Goal: Task Accomplishment & Management: Manage account settings

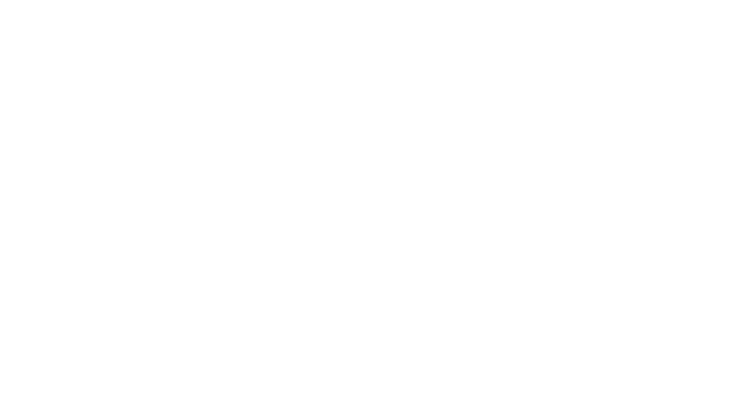
select select "Song"
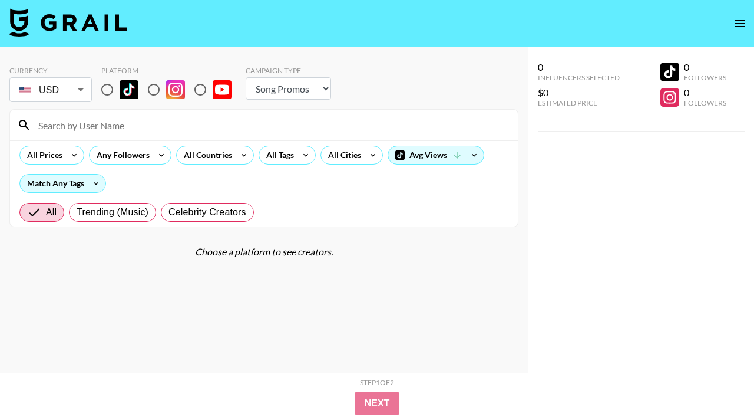
click at [742, 26] on icon "open drawer" at bounding box center [740, 23] width 11 height 7
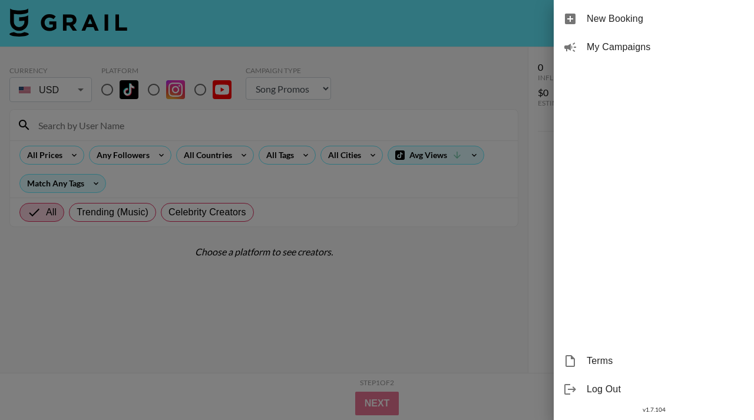
click at [619, 387] on span "Log Out" at bounding box center [666, 389] width 158 height 14
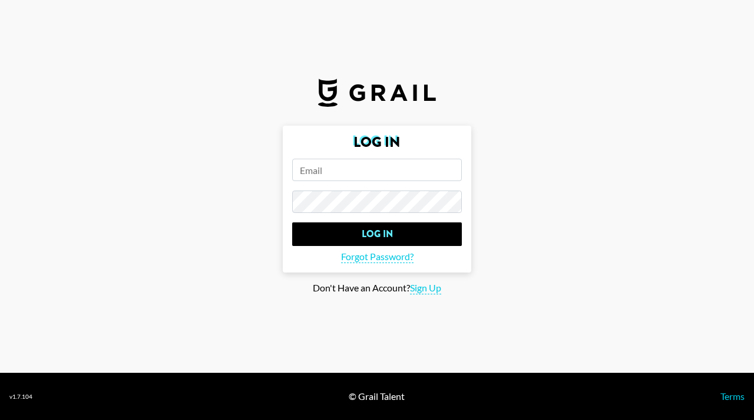
click at [359, 171] on input "email" at bounding box center [377, 170] width 170 height 22
paste input "Alright, sorry it's honestly never like this...I don't know why it's not workin…"
click at [429, 171] on input "Alright, sorry it's honestly never like this...I don't know why it's not workin…" at bounding box center [377, 170] width 170 height 22
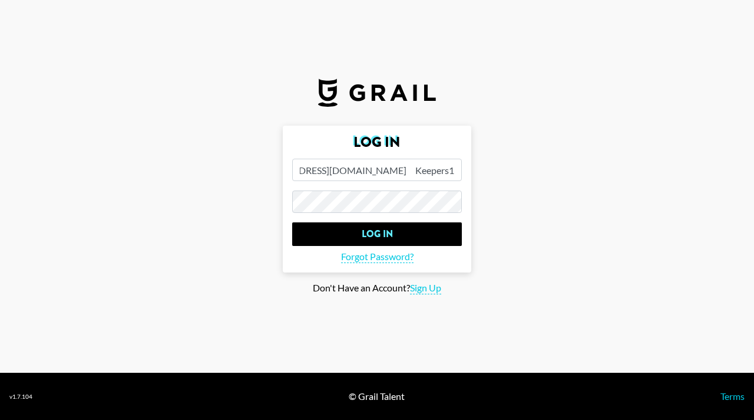
click at [392, 171] on input "Alright, sorry it's honestly never like this...I don't know why it's not workin…" at bounding box center [377, 170] width 170 height 22
drag, startPoint x: 415, startPoint y: 170, endPoint x: 499, endPoint y: 170, distance: 83.7
click at [497, 170] on main "Log In Alright, sorry it's honestly never like this...I don't know why it's not…" at bounding box center [376, 210] width 735 height 169
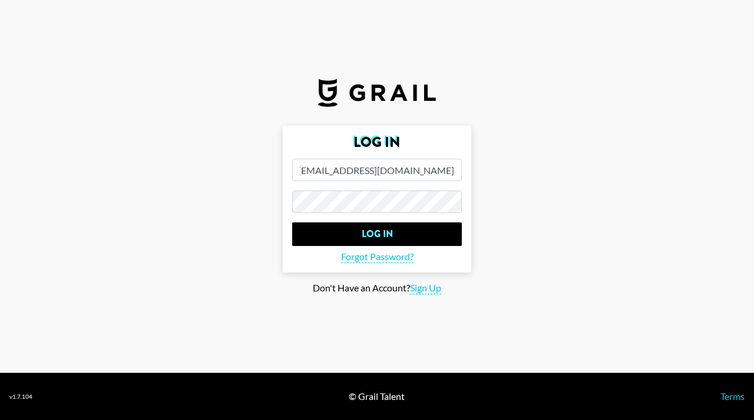
click at [445, 173] on input "Alright, sorry it's honestly never like this...I don't know why it's not workin…" at bounding box center [377, 170] width 170 height 22
click at [368, 167] on input "Alright, sorry it's honestly never like this...I don't know why it's not workin…" at bounding box center [377, 170] width 170 height 22
drag, startPoint x: 368, startPoint y: 171, endPoint x: 448, endPoint y: 169, distance: 79.6
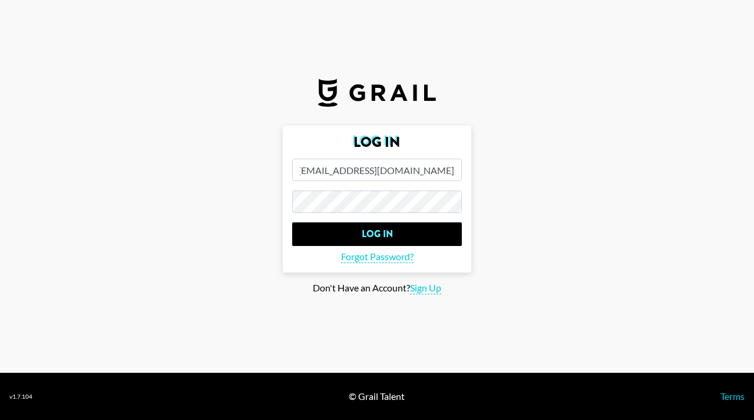
click at [448, 169] on input "Alright, sorry it's honestly never like this...I don't know why it's not workin…" at bounding box center [377, 170] width 170 height 22
type input "Alright, sorry it's honestly never like this...I don't know why it's not workin…"
click at [420, 177] on input "Alright, sorry it's honestly never like this...I don't know why it's not workin…" at bounding box center [377, 170] width 170 height 22
click at [419, 177] on input "Alright, sorry it's honestly never like this...I don't know why it's not workin…" at bounding box center [377, 170] width 170 height 22
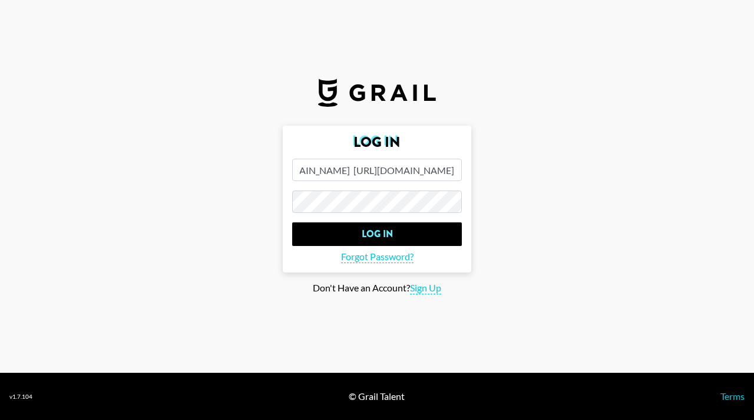
click at [419, 177] on input "Alright, sorry it's honestly never like this...I don't know why it's not workin…" at bounding box center [377, 170] width 170 height 22
paste input "[EMAIL_ADDRESS][DOMAIN_NAME]"
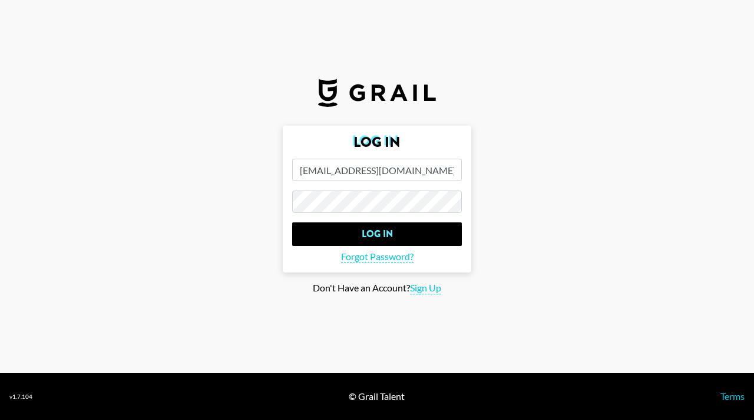
type input "[EMAIL_ADDRESS][DOMAIN_NAME]"
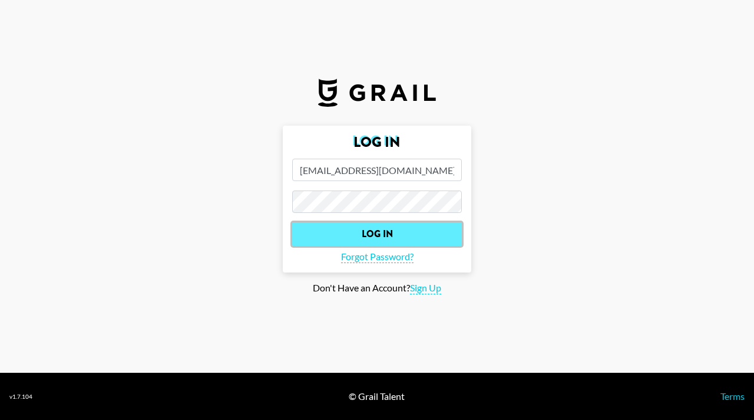
click at [327, 231] on input "Log In" at bounding box center [377, 234] width 170 height 24
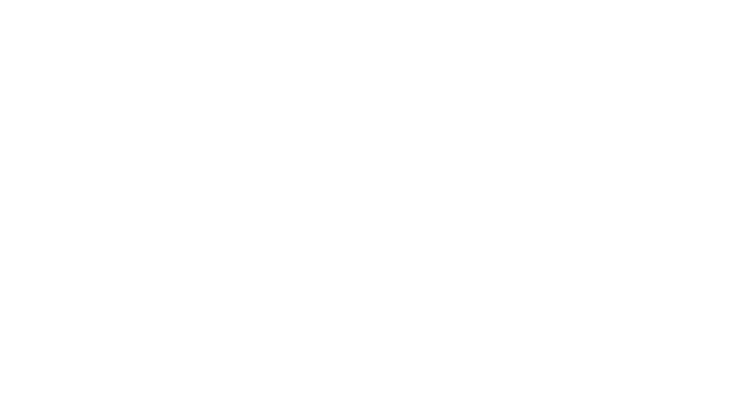
select select "Song"
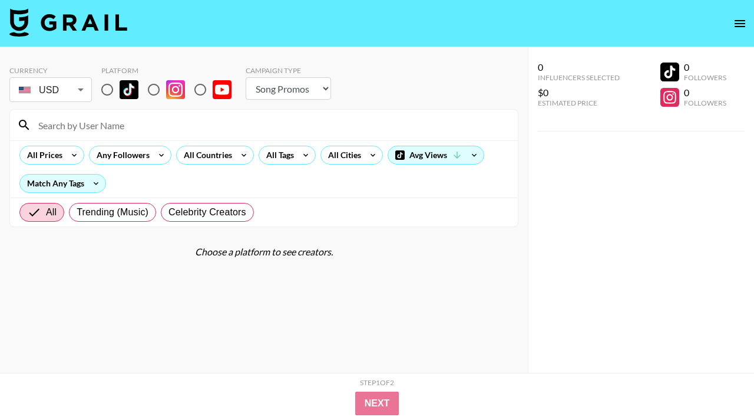
click at [744, 22] on icon "open drawer" at bounding box center [740, 23] width 11 height 7
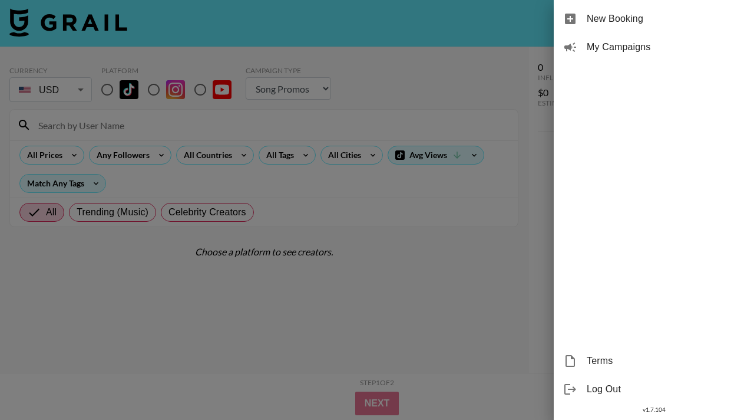
click at [626, 54] on div "My Campaigns" at bounding box center [654, 47] width 200 height 28
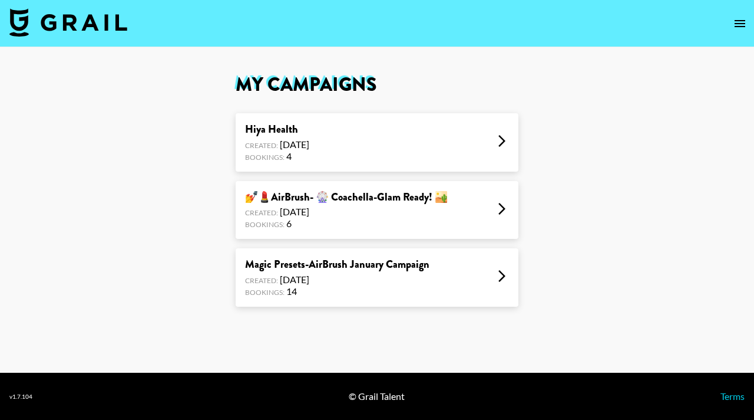
click at [740, 20] on icon "open drawer" at bounding box center [740, 23] width 11 height 7
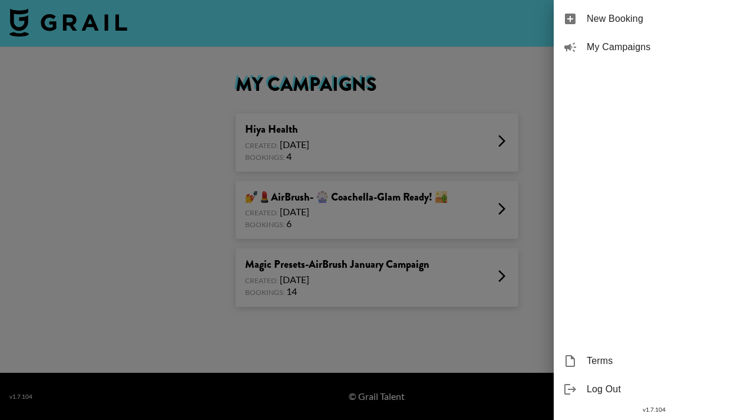
click at [491, 48] on div at bounding box center [377, 210] width 754 height 420
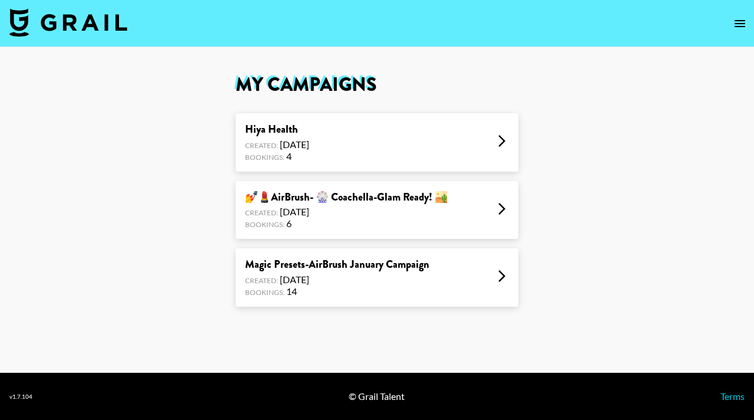
click at [68, 30] on img at bounding box center [68, 22] width 118 height 28
select select "Song"
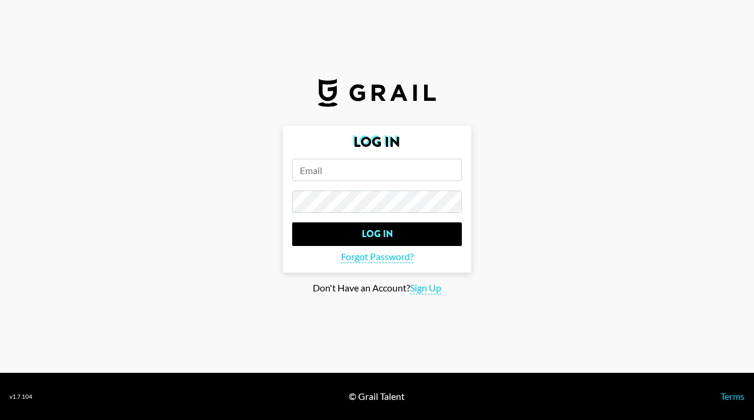
type input "[PERSON_NAME][EMAIL_ADDRESS][DOMAIN_NAME]"
click at [404, 172] on input "Darren@evomarketing.co" at bounding box center [377, 170] width 170 height 22
click at [404, 171] on input "Darren@evomarketing.co" at bounding box center [377, 170] width 170 height 22
click at [321, 176] on input "email" at bounding box center [377, 170] width 170 height 22
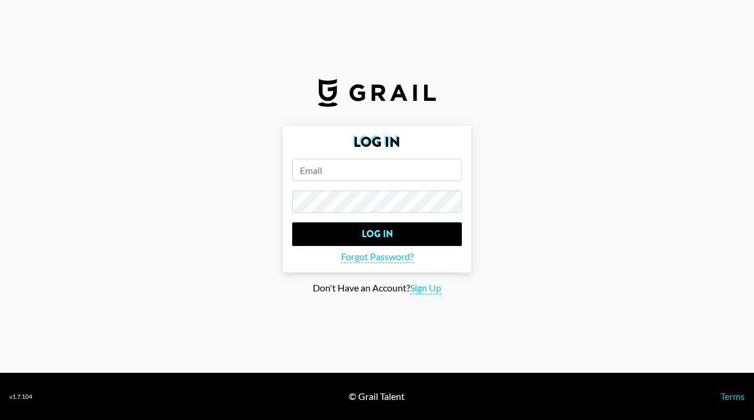
paste input "Alright, sorry it's honestly never like this...I don't know why it's not workin…"
drag, startPoint x: 411, startPoint y: 170, endPoint x: 535, endPoint y: 184, distance: 124.5
click at [532, 183] on main "Log In Alright, sorry it's honestly never like this...I don't know why it's not…" at bounding box center [376, 210] width 735 height 169
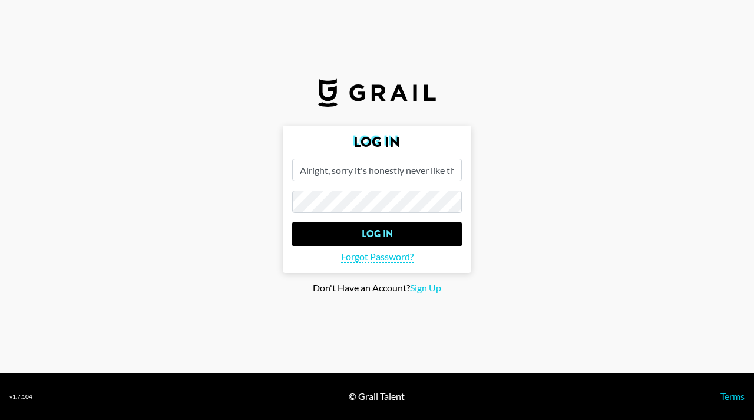
drag, startPoint x: 311, startPoint y: 172, endPoint x: 261, endPoint y: 173, distance: 49.5
click at [261, 173] on main "Log In Alright, sorry it's honestly never like this...I don't know why it's not…" at bounding box center [376, 210] width 735 height 169
type input "Alright, sorry it's honestly never like this...I don't know why it's not workin…"
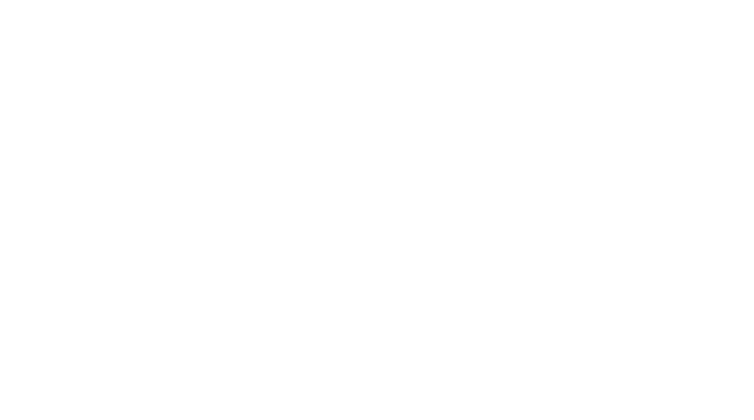
select select "Song"
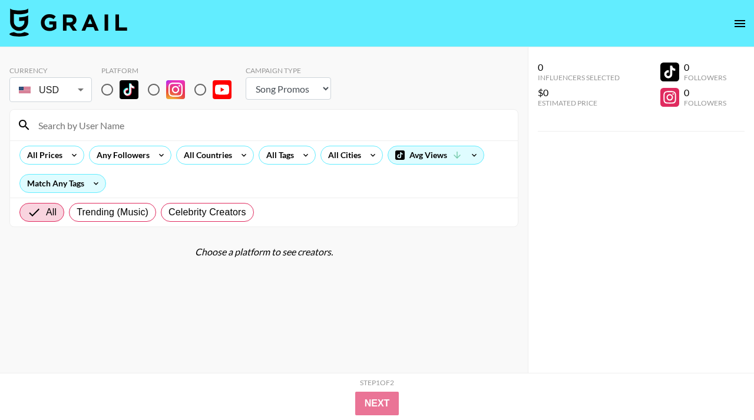
click at [741, 23] on icon "open drawer" at bounding box center [740, 23] width 11 height 7
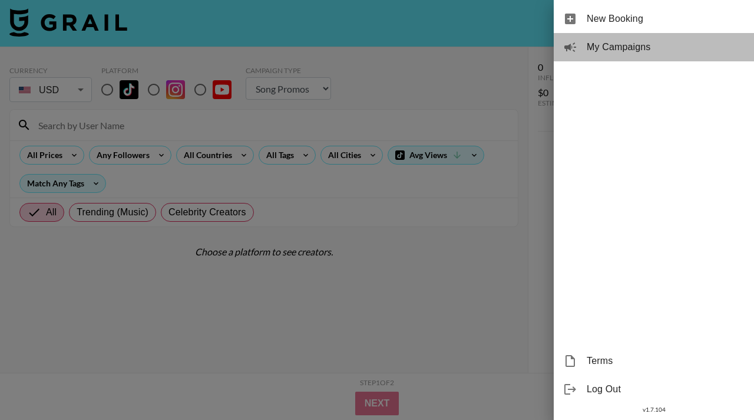
click at [632, 50] on span "My Campaigns" at bounding box center [666, 47] width 158 height 14
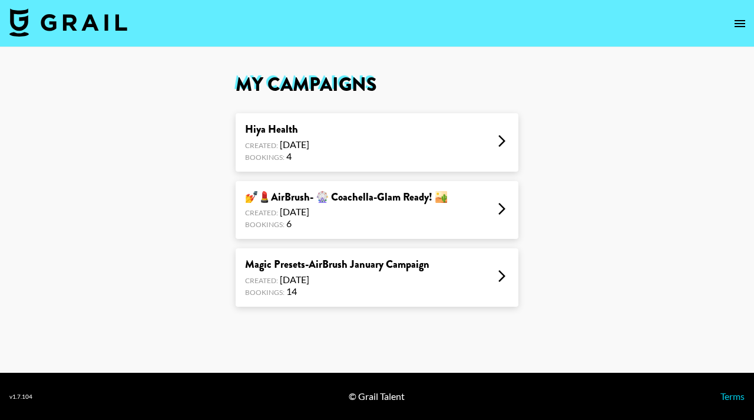
click at [744, 20] on icon "open drawer" at bounding box center [740, 23] width 11 height 7
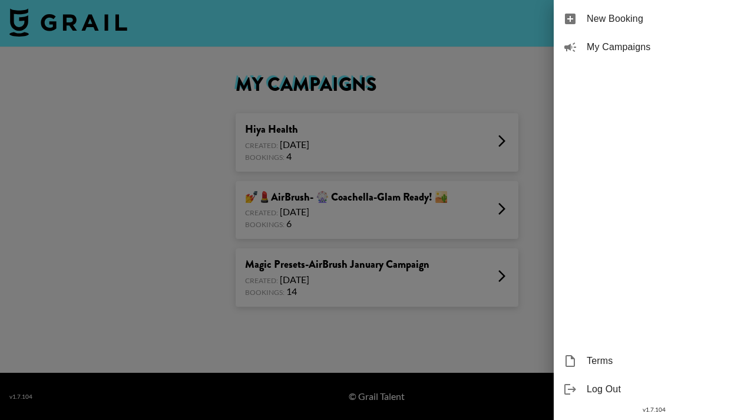
click at [494, 51] on div at bounding box center [377, 210] width 754 height 420
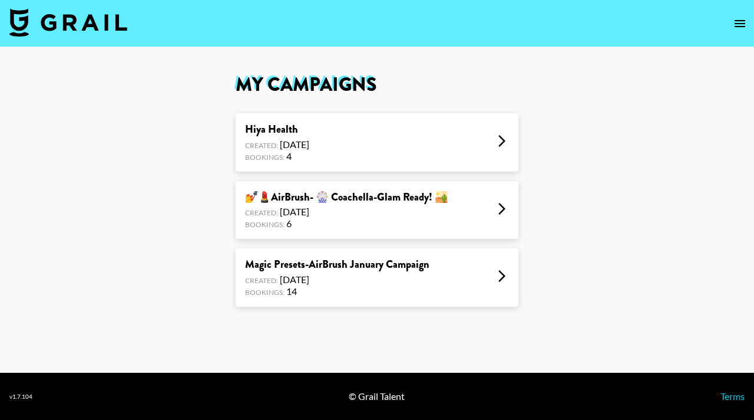
click at [88, 15] on img at bounding box center [68, 22] width 118 height 28
select select "Song"
